Goal: Information Seeking & Learning: Learn about a topic

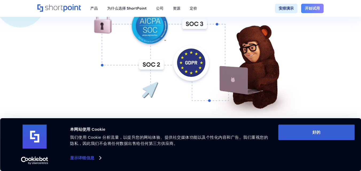
scroll to position [187, 0]
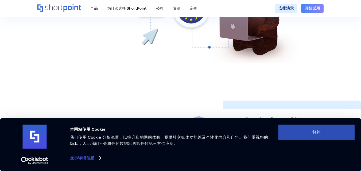
click at [321, 134] on font "好的" at bounding box center [317, 132] width 8 height 5
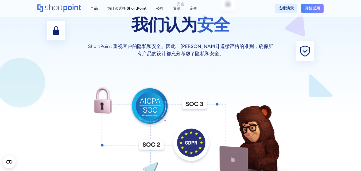
scroll to position [0, 0]
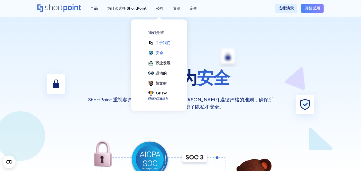
click at [161, 43] on font "关于我们" at bounding box center [163, 42] width 15 height 5
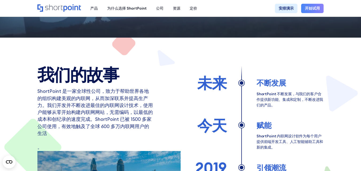
scroll to position [160, 0]
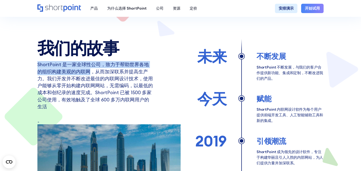
drag, startPoint x: 85, startPoint y: 71, endPoint x: 110, endPoint y: 57, distance: 28.8
click at [110, 57] on div "我们的故事 ShortPoint 是一家全球性公司，致力于帮助世界各地的组织构建美观的内联网，从而加深联系并提高生产力。我们开发并不断改进最佳的内联网设计技术…" at bounding box center [108, 129] width 143 height 181
click at [134, 52] on h2 "我们的故事" at bounding box center [108, 48] width 143 height 18
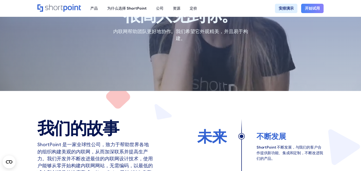
scroll to position [0, 0]
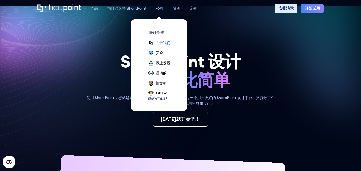
click at [163, 41] on font "关于我们" at bounding box center [163, 42] width 15 height 5
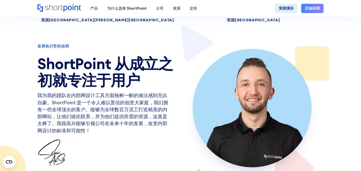
scroll to position [2433, 0]
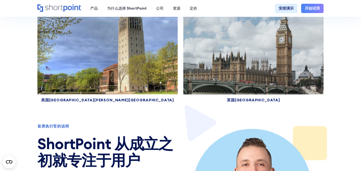
drag, startPoint x: 71, startPoint y: 89, endPoint x: 103, endPoint y: 90, distance: 32.6
copy font "内部网设计工具"
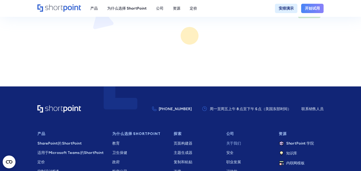
scroll to position [3289, 0]
